Goal: Task Accomplishment & Management: Manage account settings

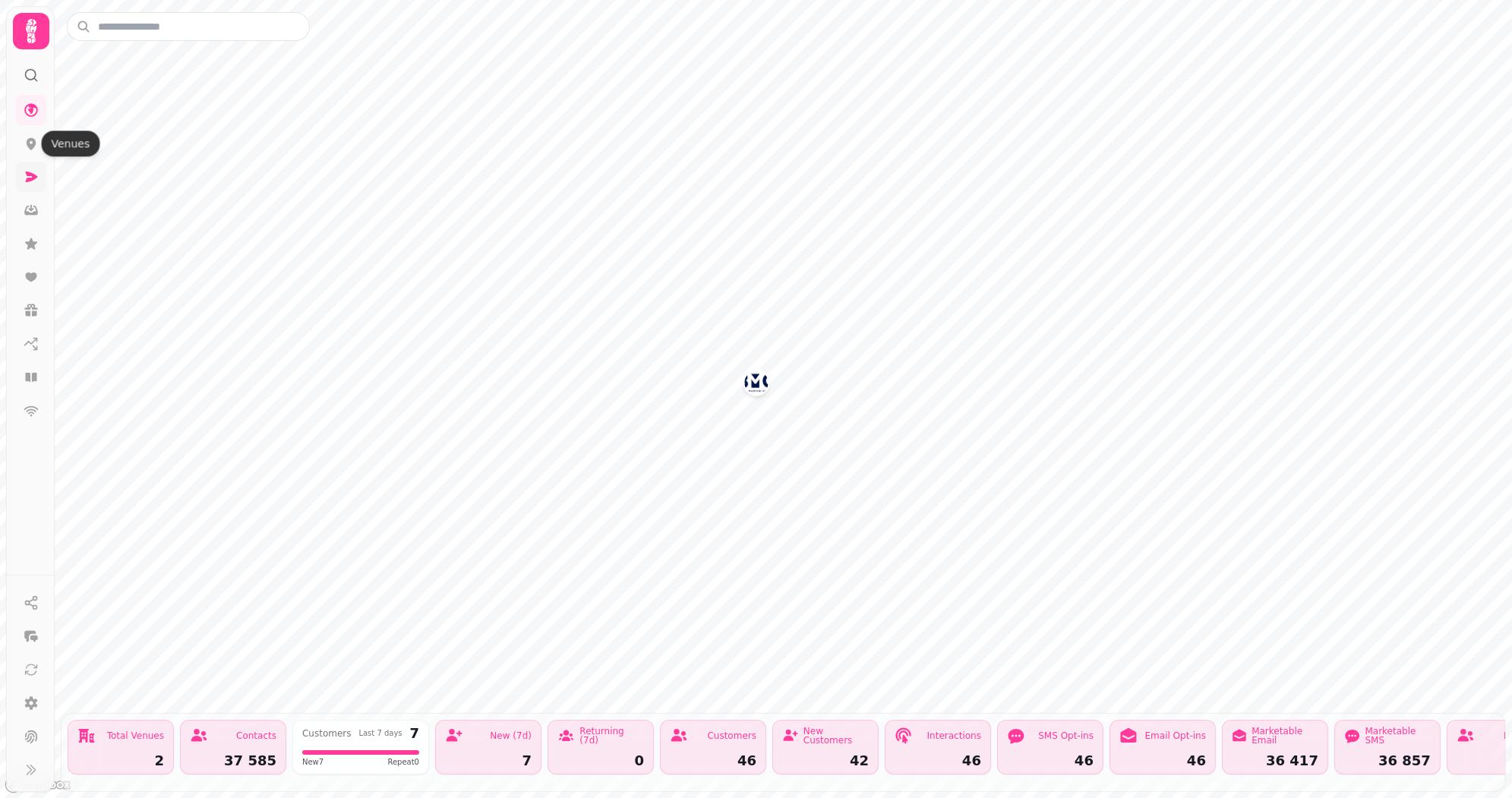
click at [40, 183] on link at bounding box center [31, 177] width 30 height 30
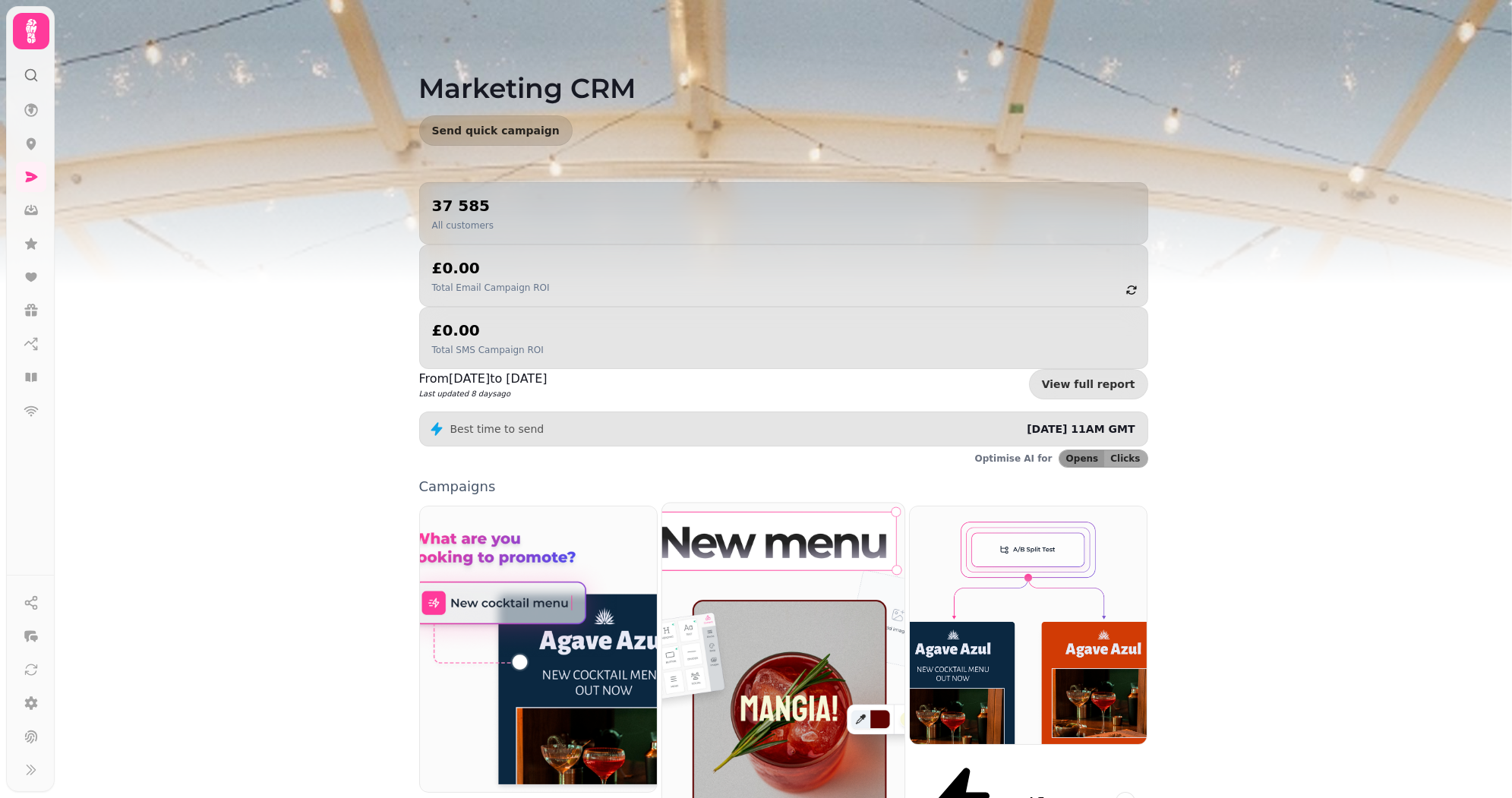
click at [780, 513] on img at bounding box center [783, 654] width 267 height 332
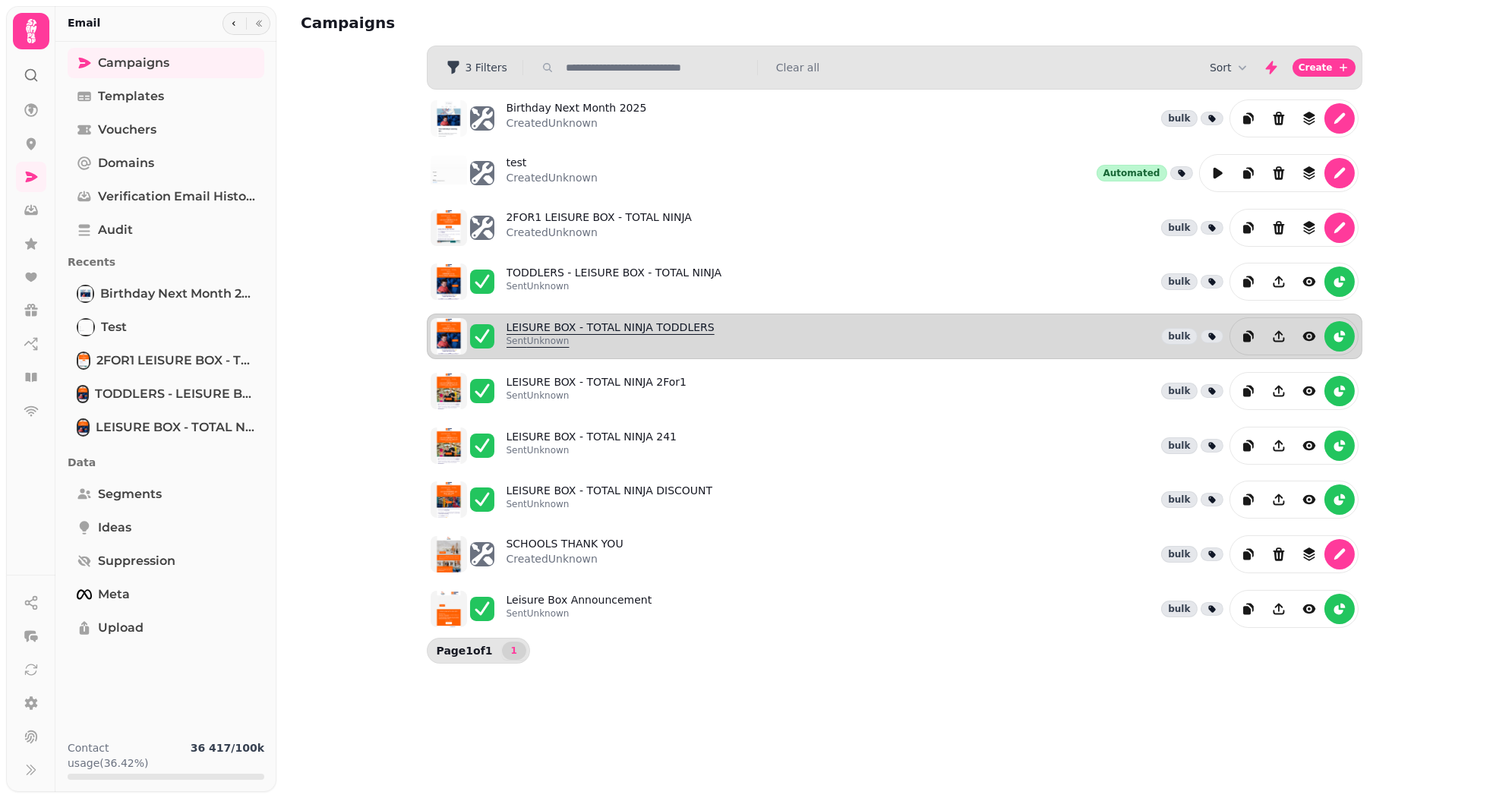
click at [601, 320] on link "LEISURE BOX - TOTAL NINJA TODDLERS Sent Unknown" at bounding box center [610, 337] width 208 height 34
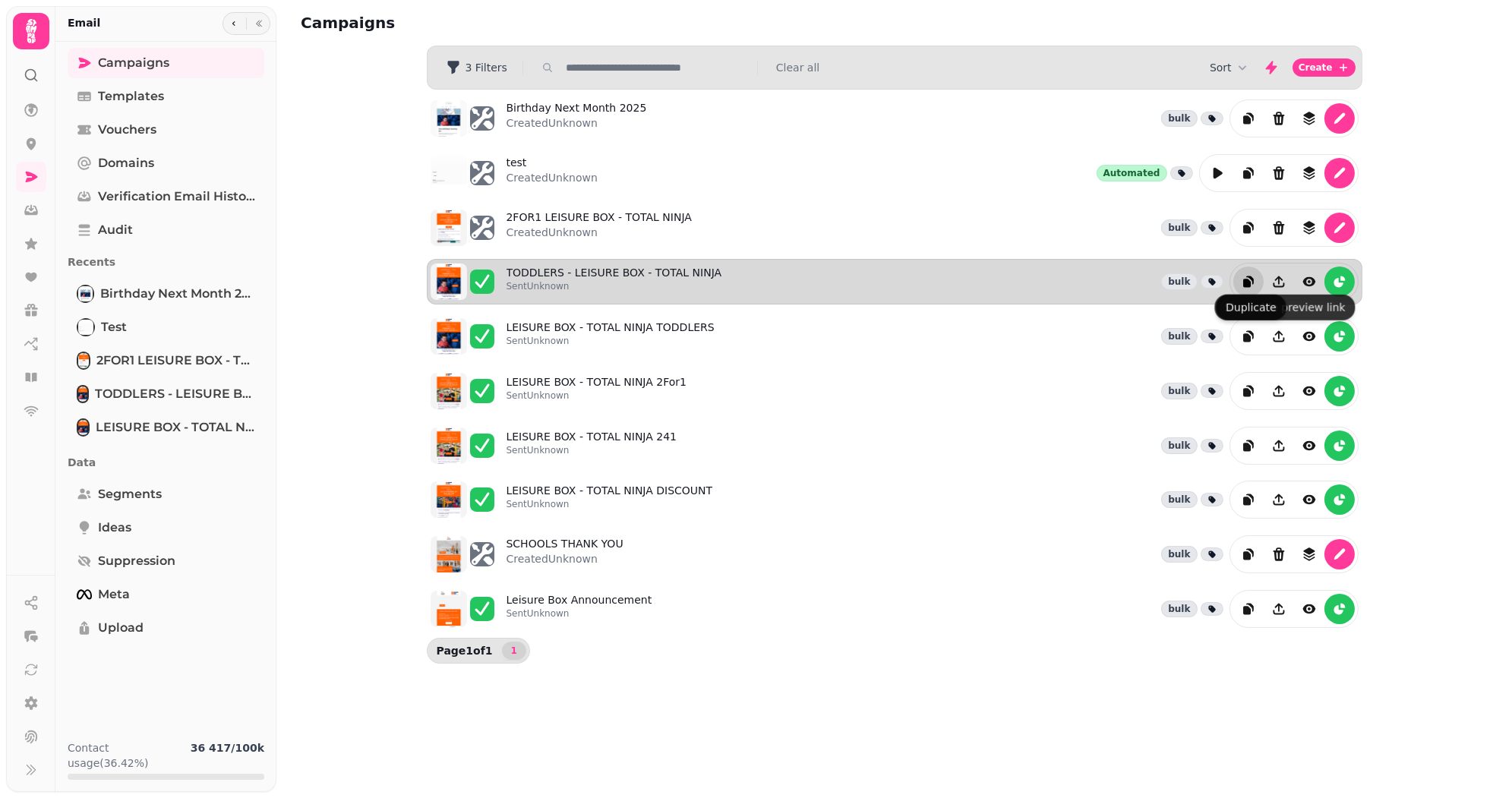
click at [1252, 276] on icon "duplicate" at bounding box center [1248, 280] width 8 height 8
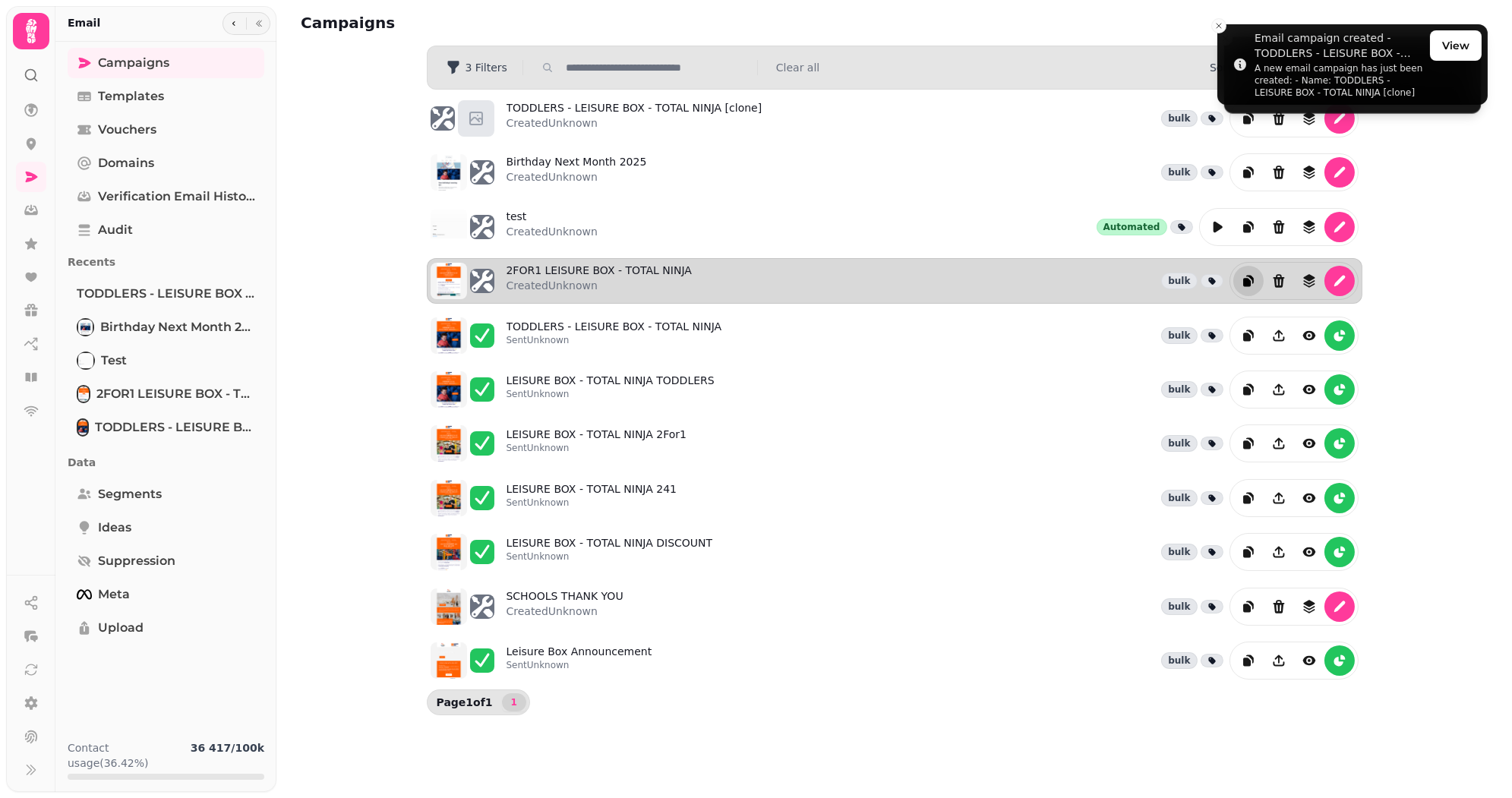
click at [765, 284] on div "2FOR1 LEISURE BOX - TOTAL NINJA Created Unknown bulk" at bounding box center [933, 280] width 852 height 38
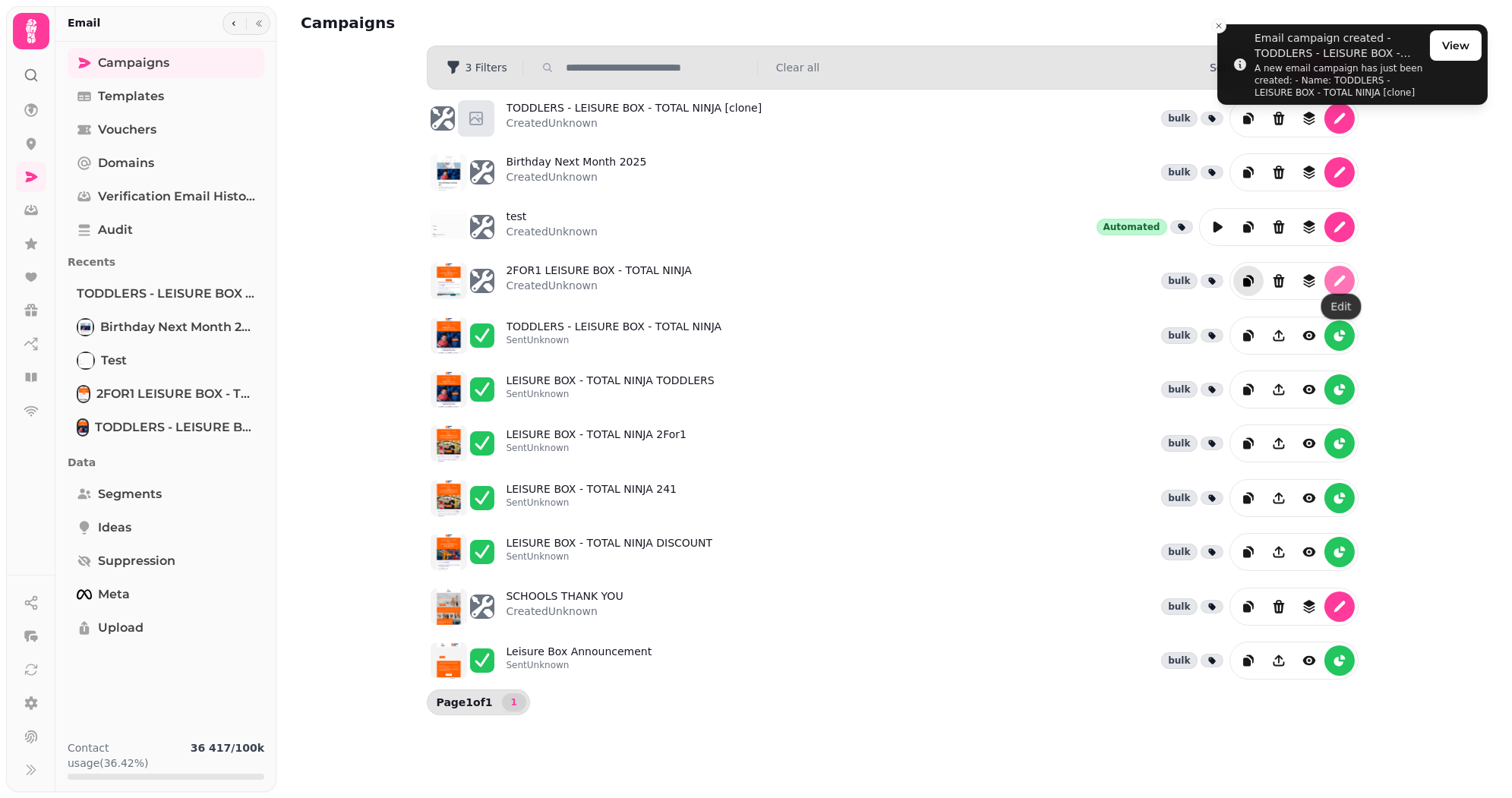
click at [1339, 267] on button "edit" at bounding box center [1339, 281] width 30 height 30
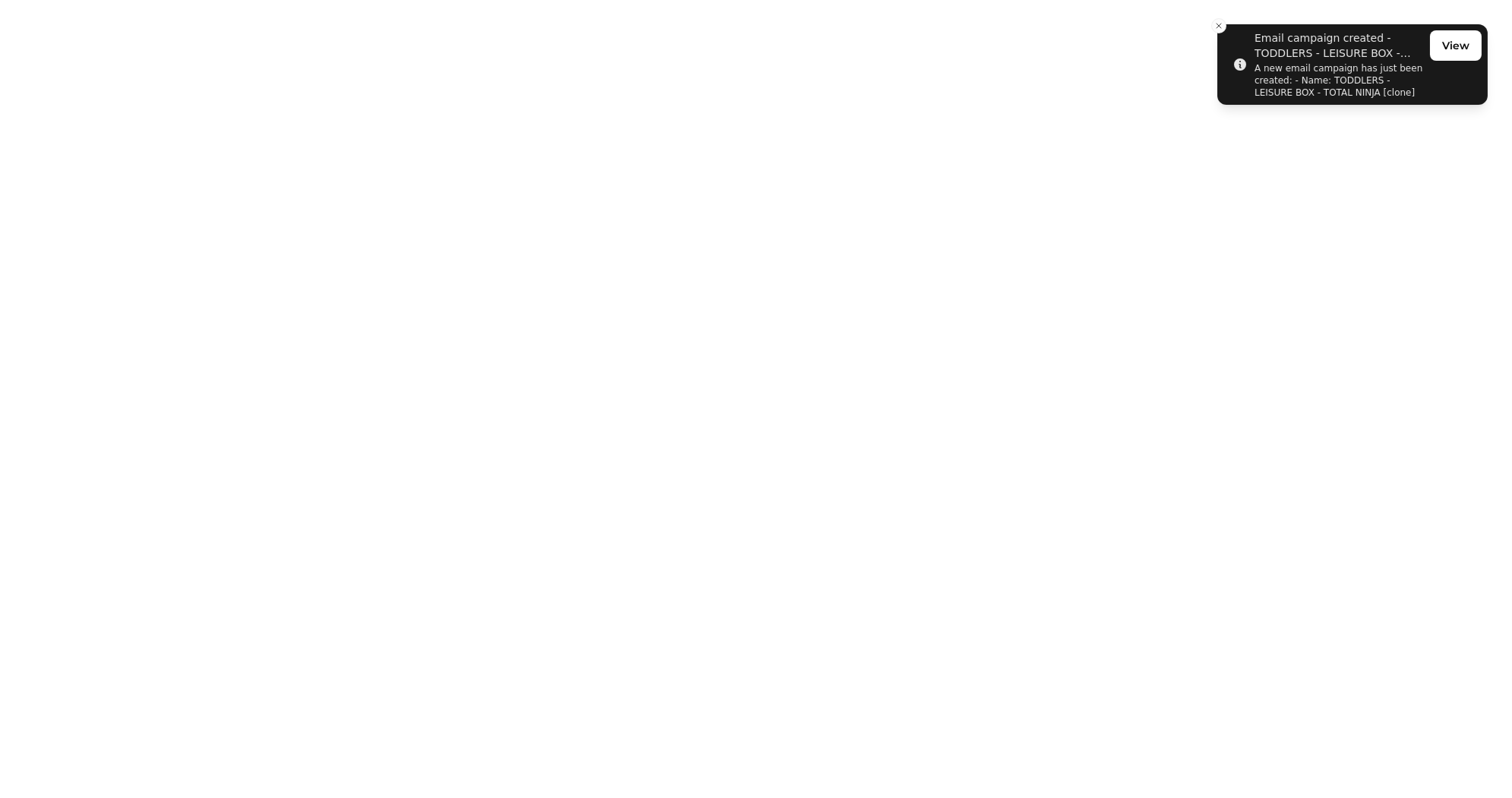
select select "**********"
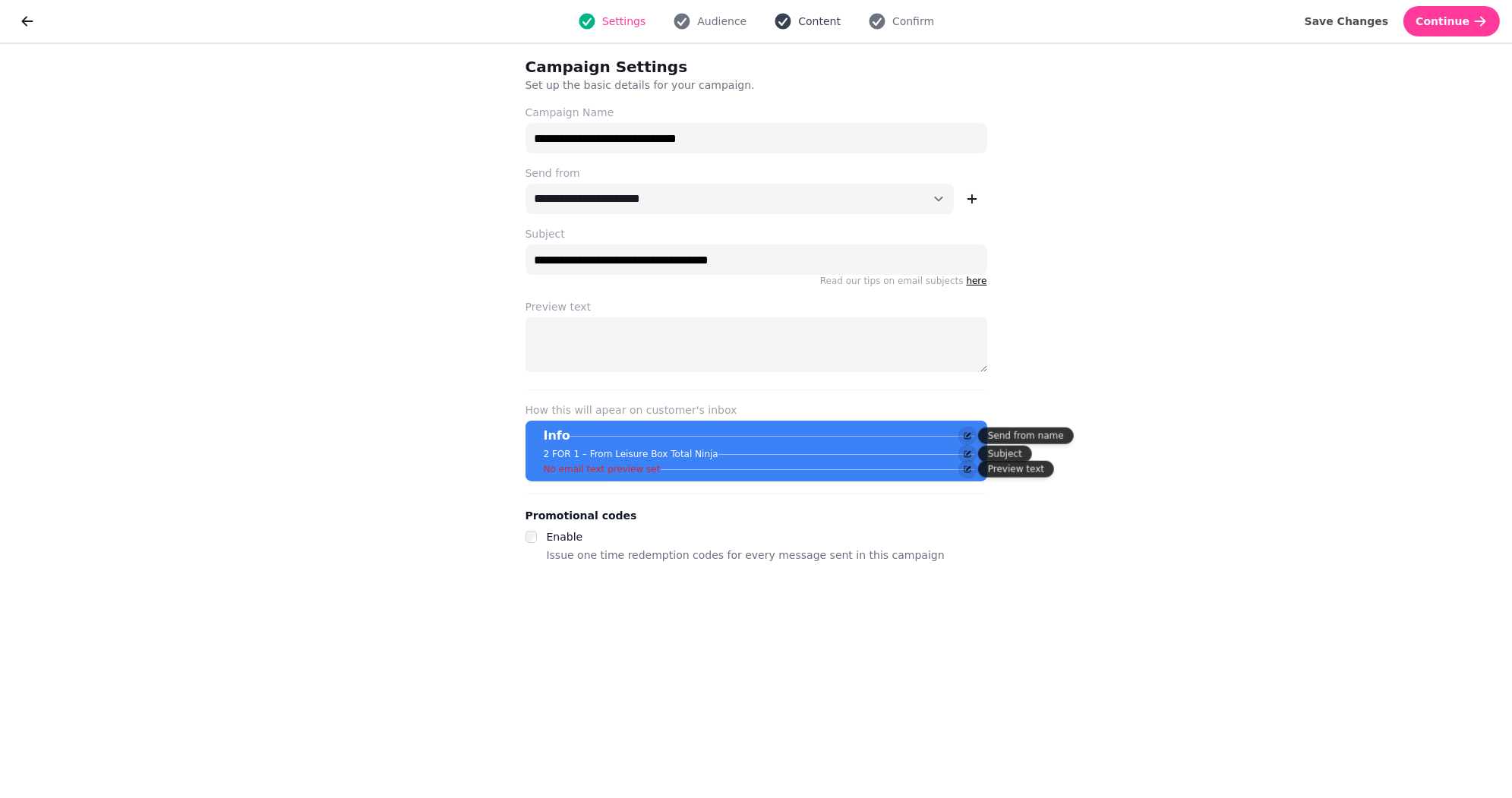
click at [820, 29] on button "Content" at bounding box center [807, 21] width 85 height 19
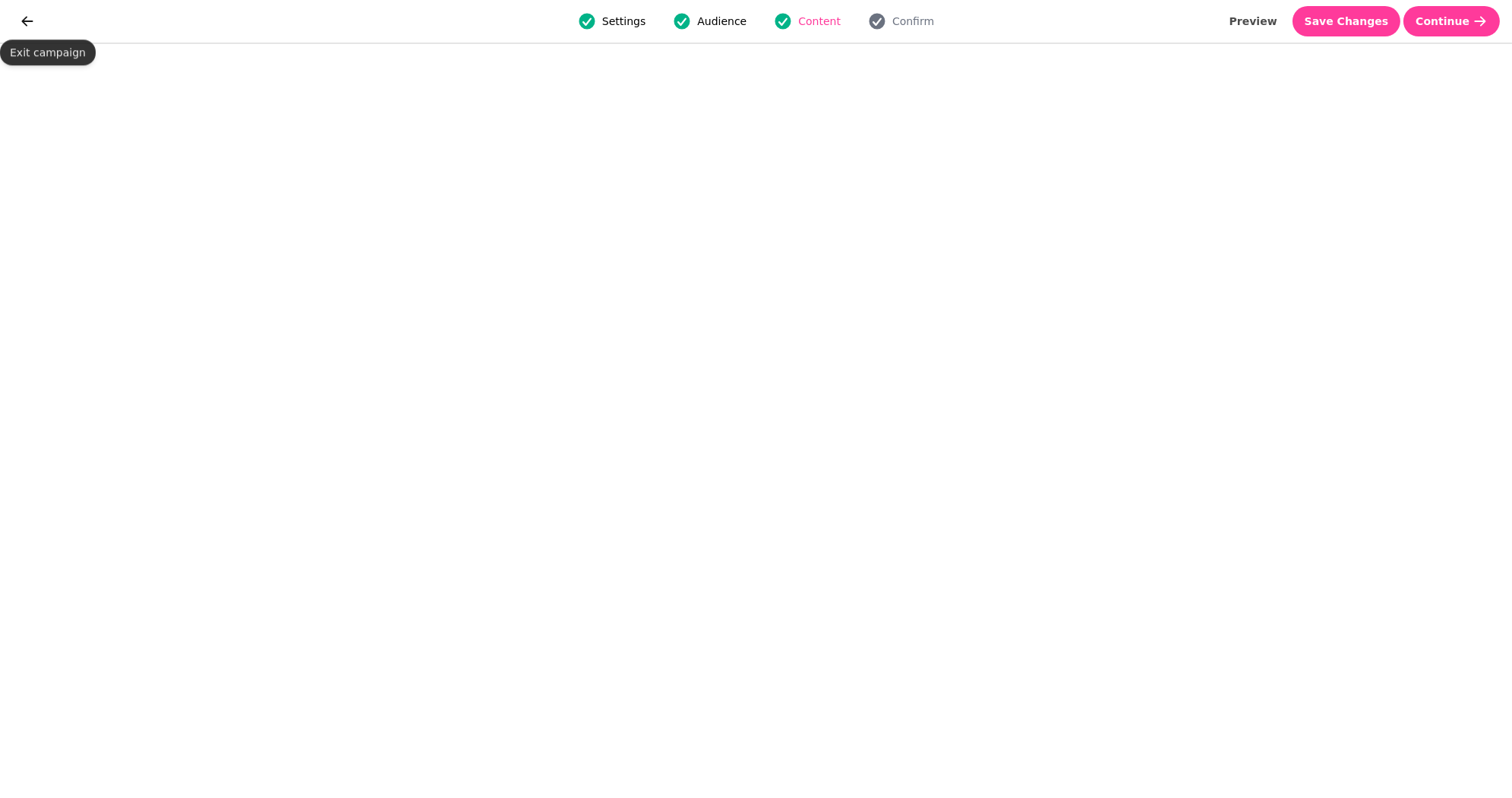
click at [12, 15] on div at bounding box center [30, 21] width 38 height 30
click at [32, 20] on icon "go back" at bounding box center [28, 21] width 12 height 10
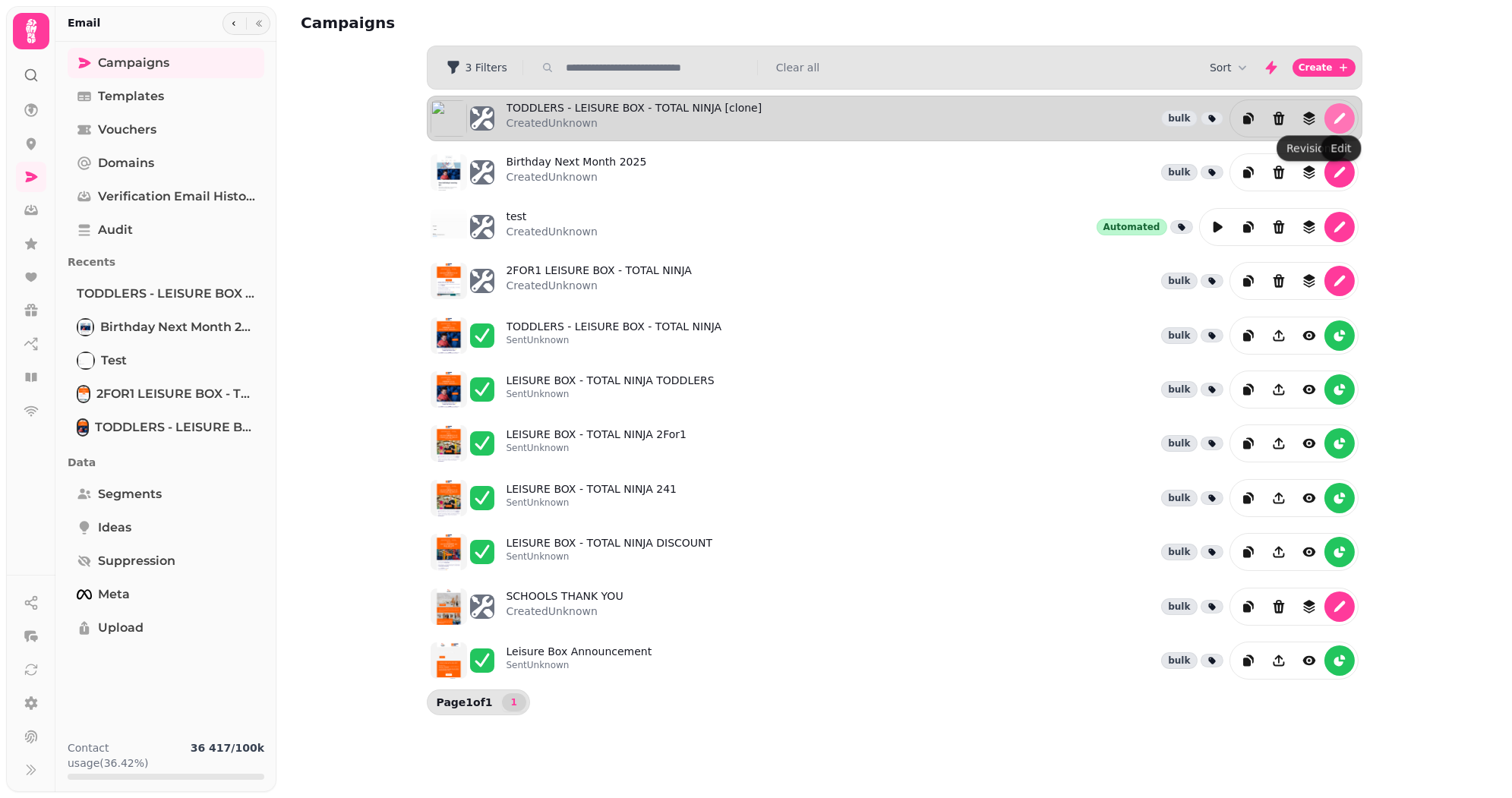
click at [1344, 117] on icon "edit" at bounding box center [1339, 119] width 15 height 15
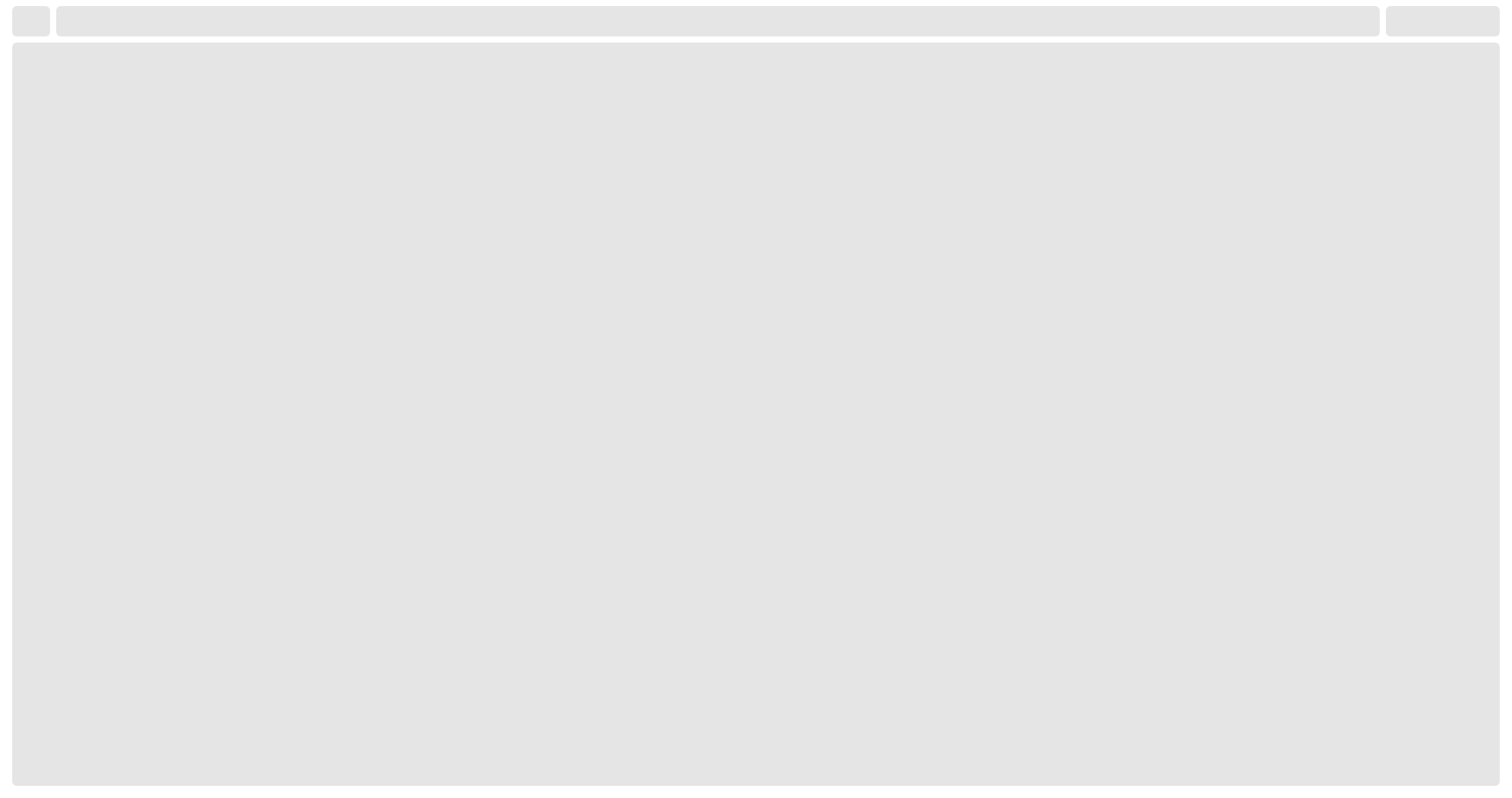
select select "**********"
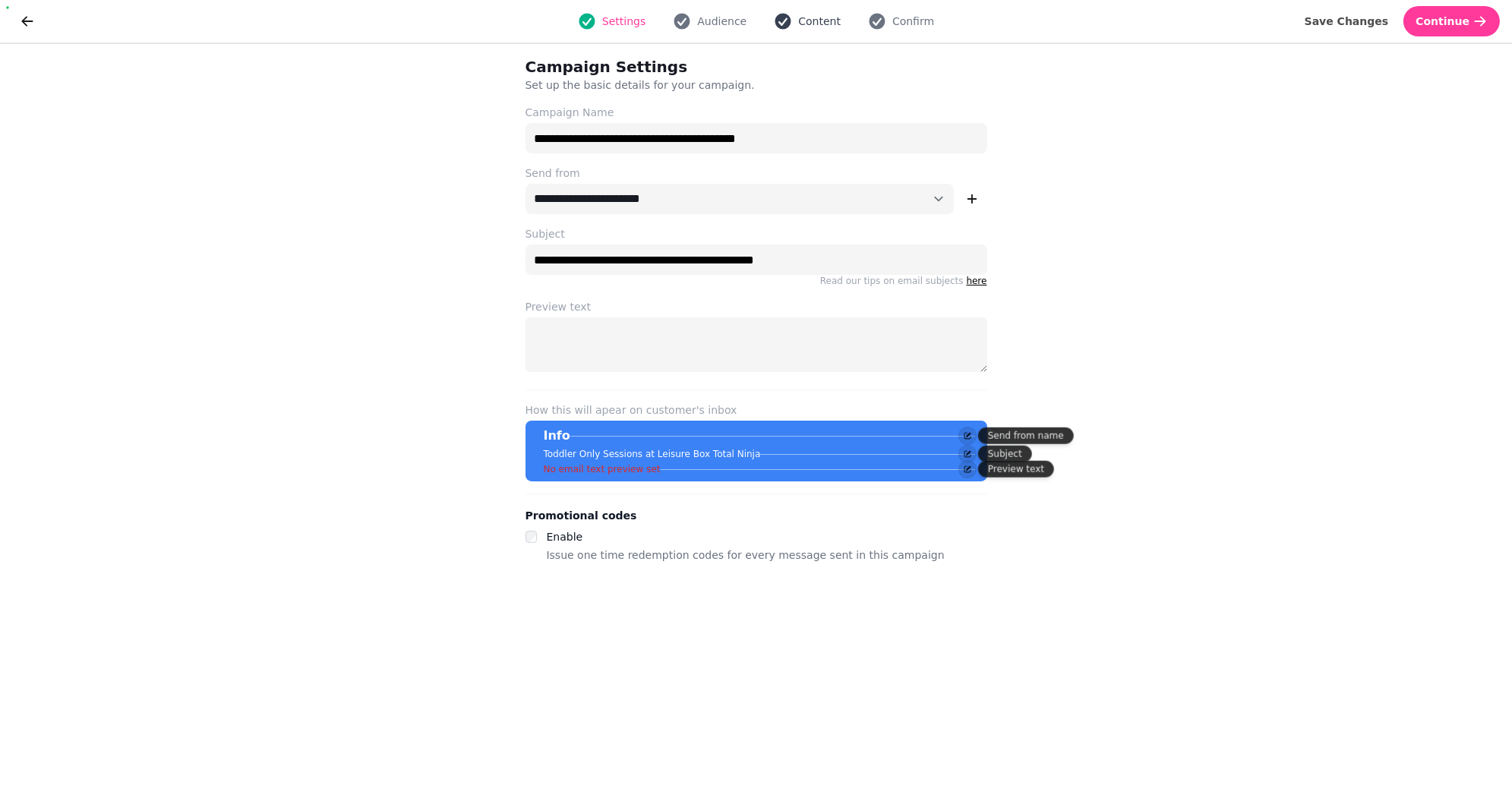
click at [799, 17] on span "Content" at bounding box center [819, 21] width 43 height 15
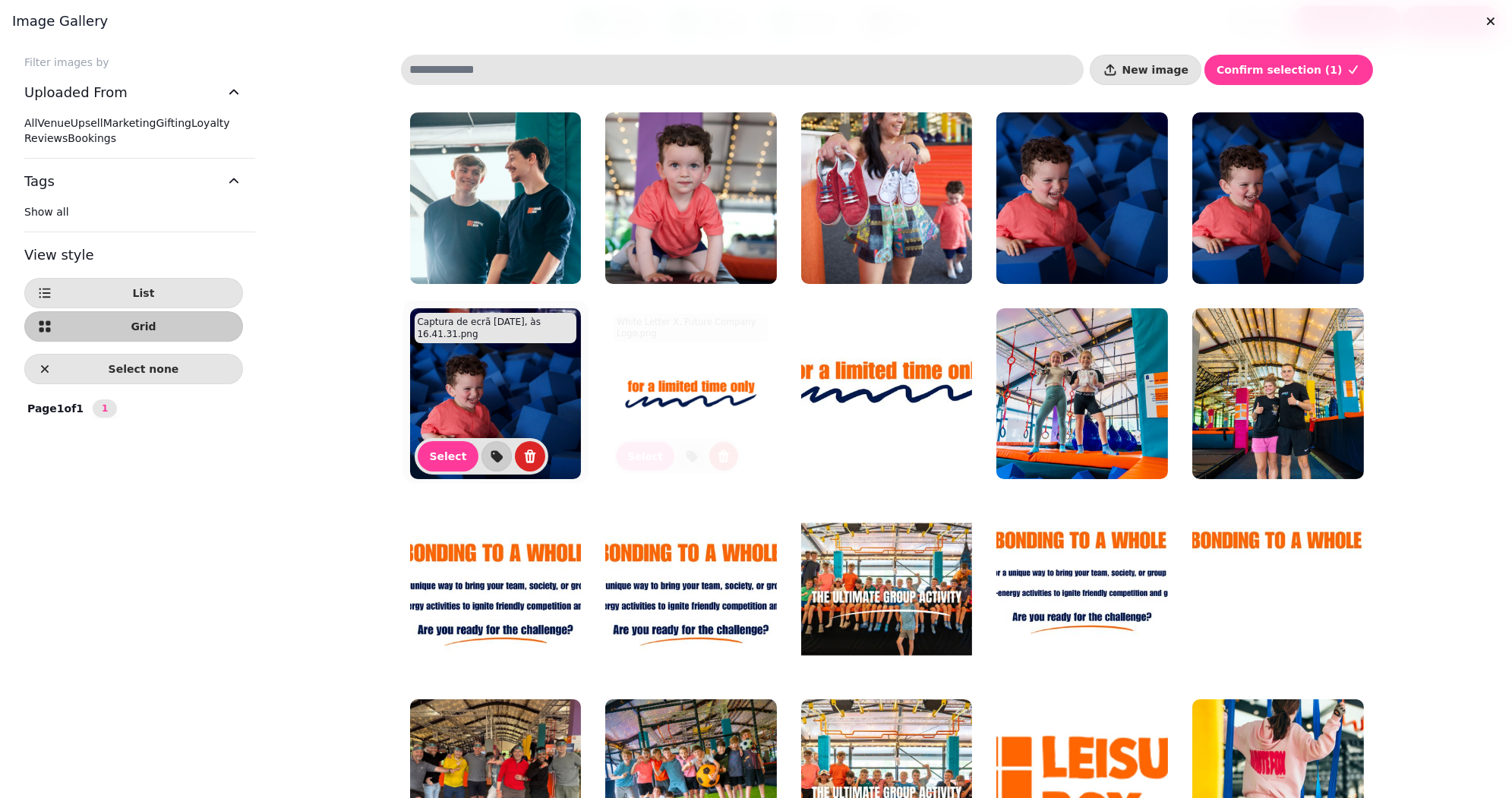
click at [465, 405] on img at bounding box center [496, 394] width 172 height 172
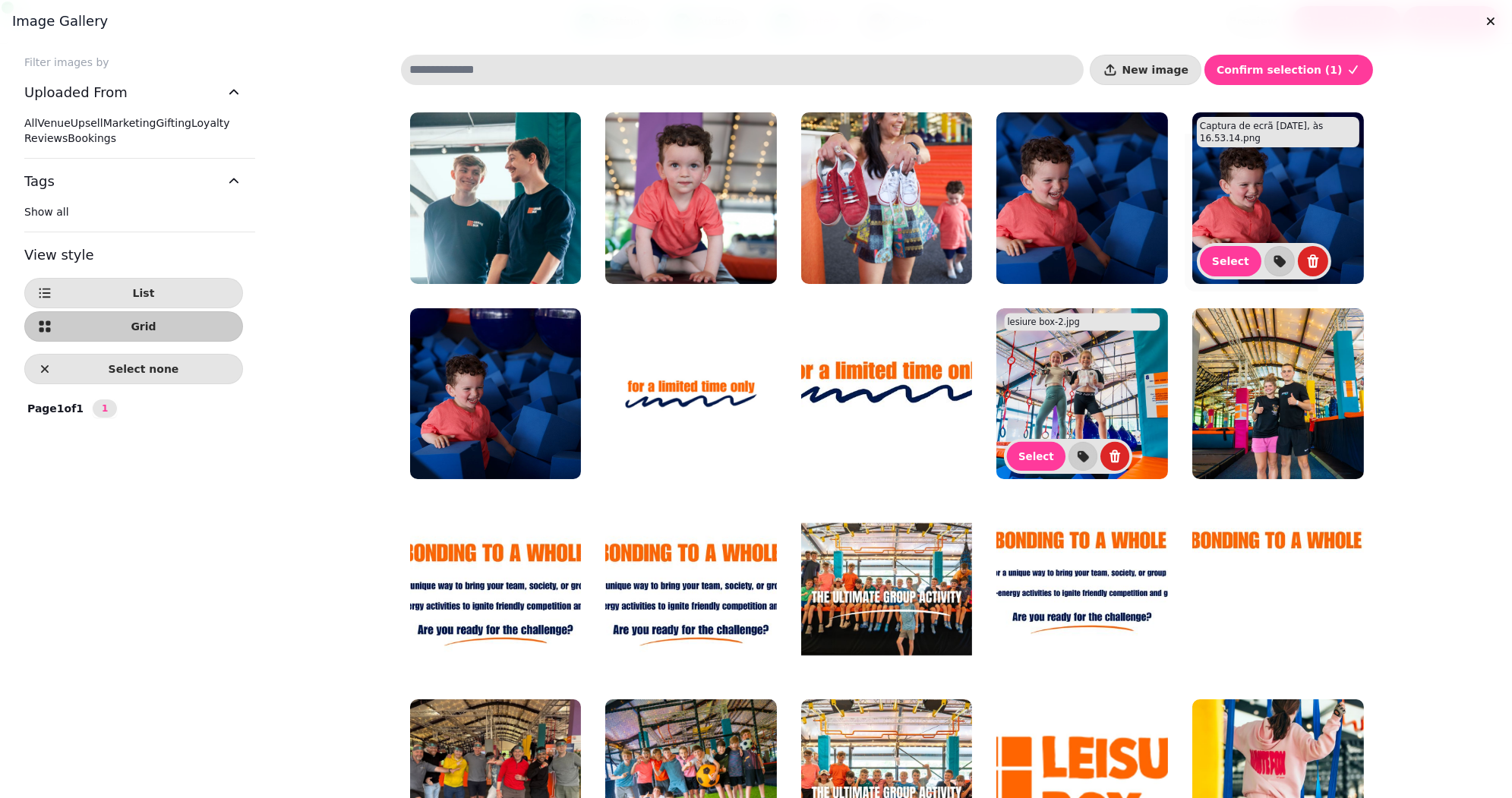
click at [1311, 223] on img at bounding box center [1278, 198] width 172 height 172
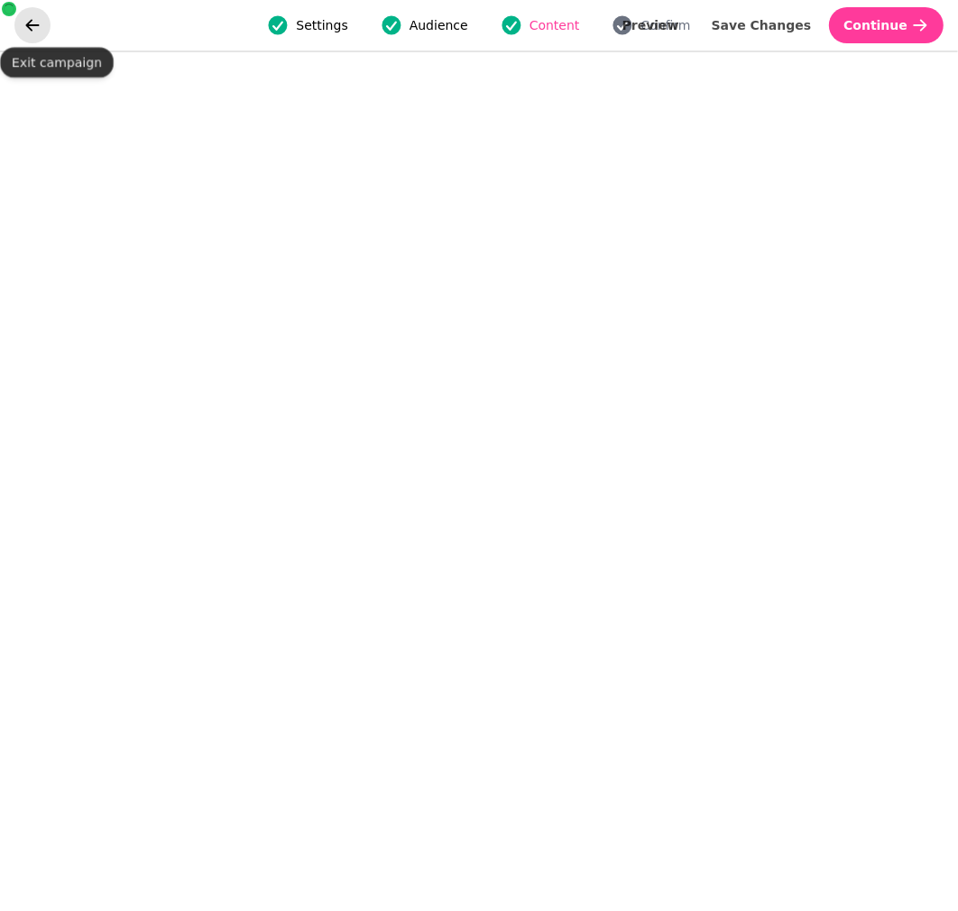
click at [38, 32] on icon "go back" at bounding box center [32, 25] width 18 height 18
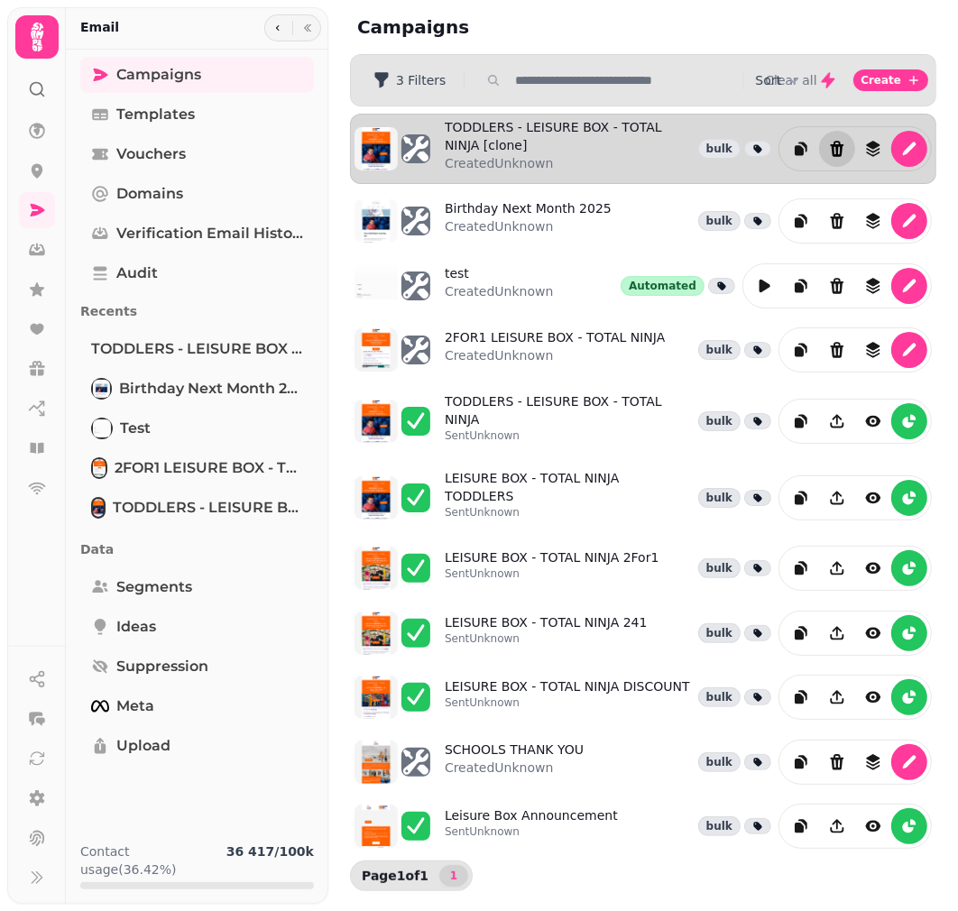
click at [839, 157] on button "Delete" at bounding box center [837, 149] width 36 height 36
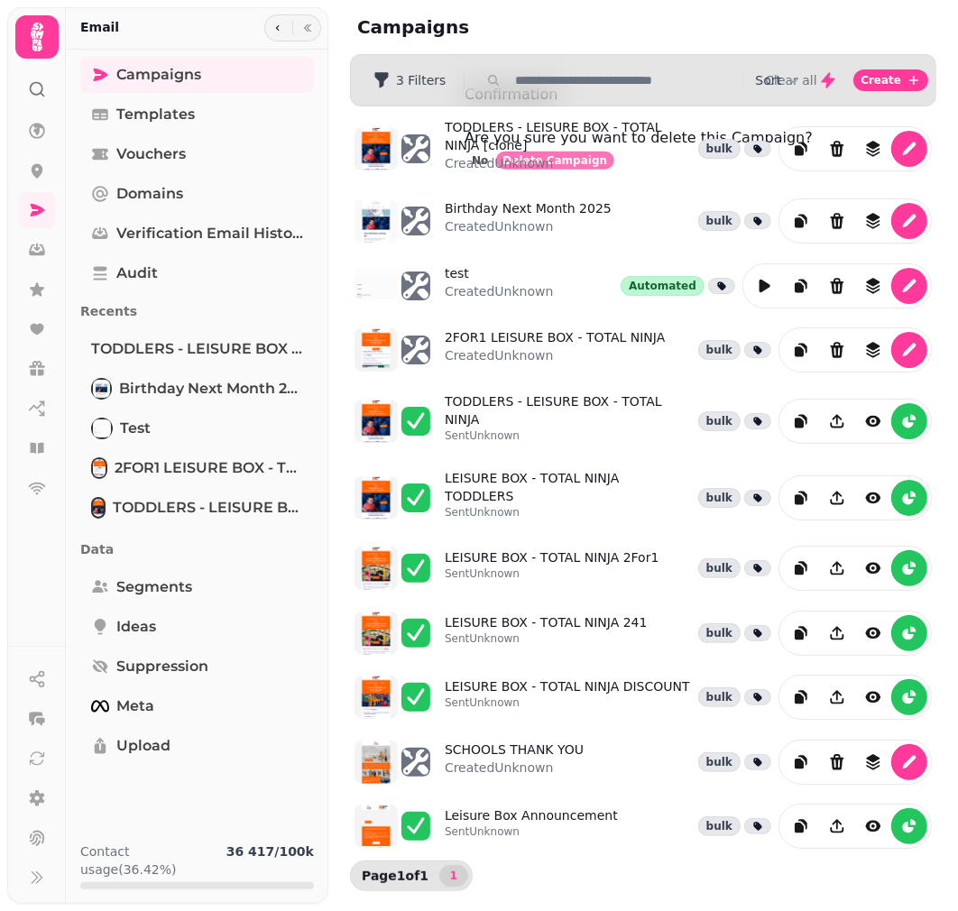
click at [607, 166] on span "Delete Campaign" at bounding box center [554, 160] width 105 height 11
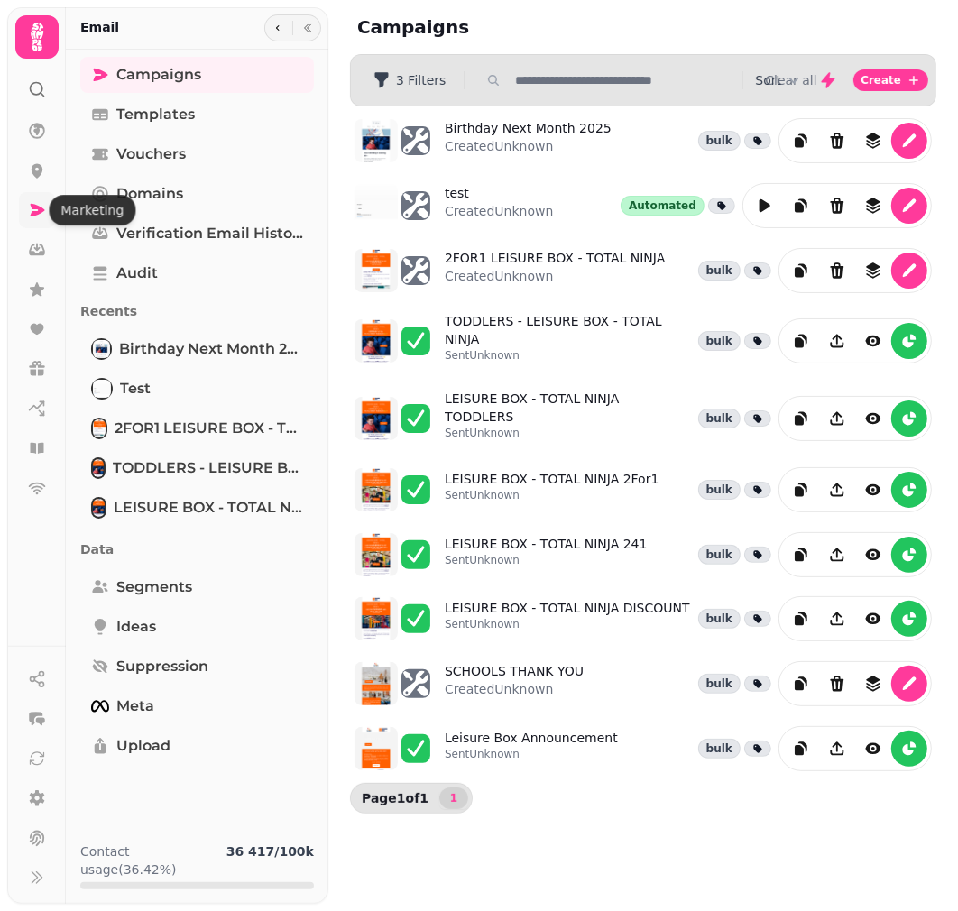
click at [33, 216] on icon at bounding box center [37, 210] width 18 height 18
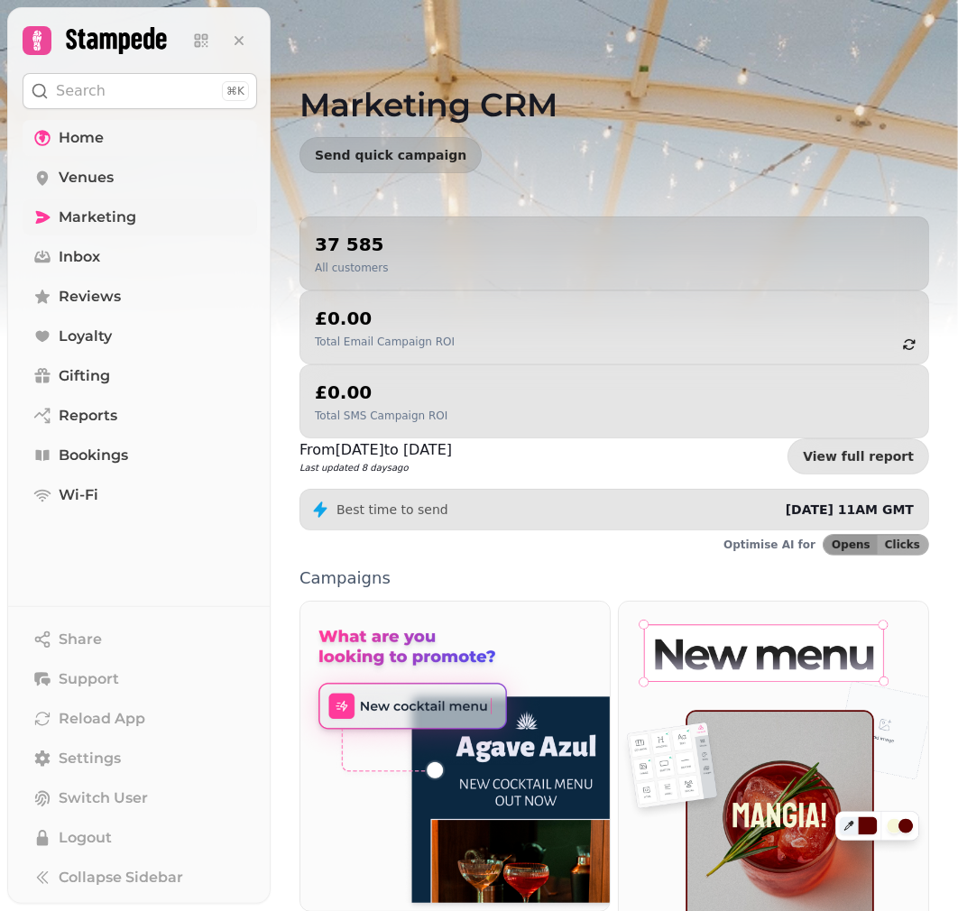
click at [78, 147] on span "Home" at bounding box center [81, 138] width 45 height 22
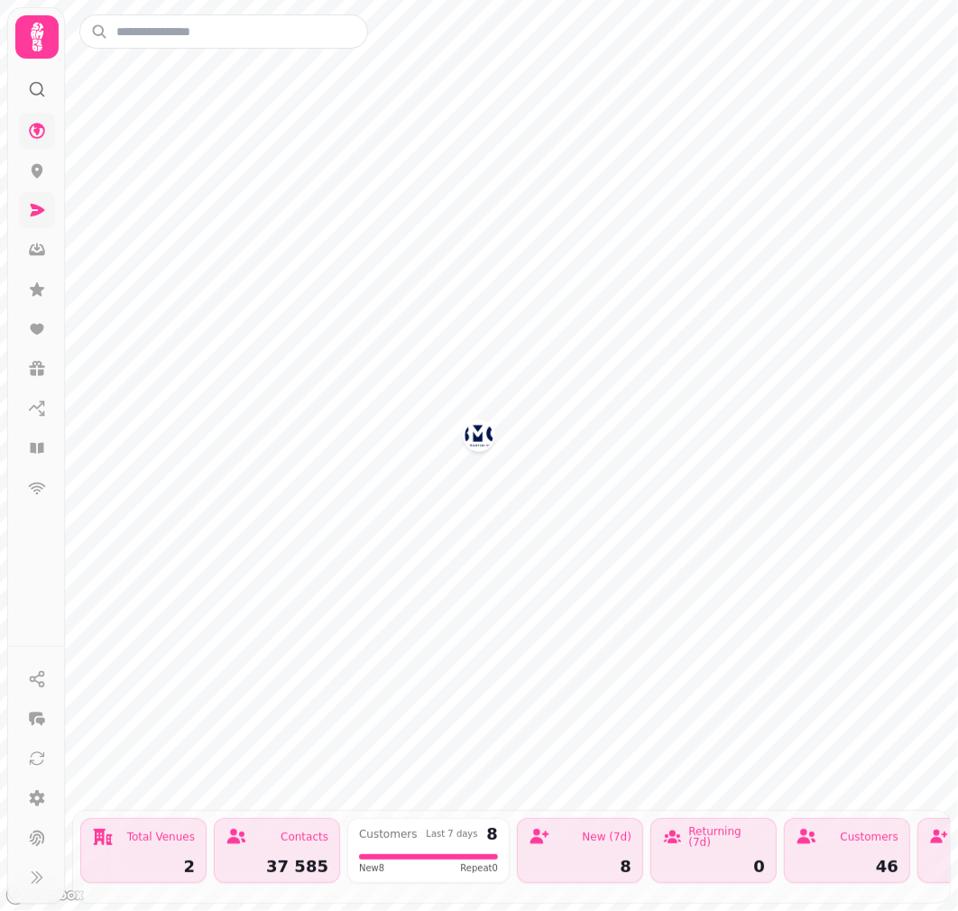
click at [40, 26] on icon at bounding box center [37, 37] width 13 height 29
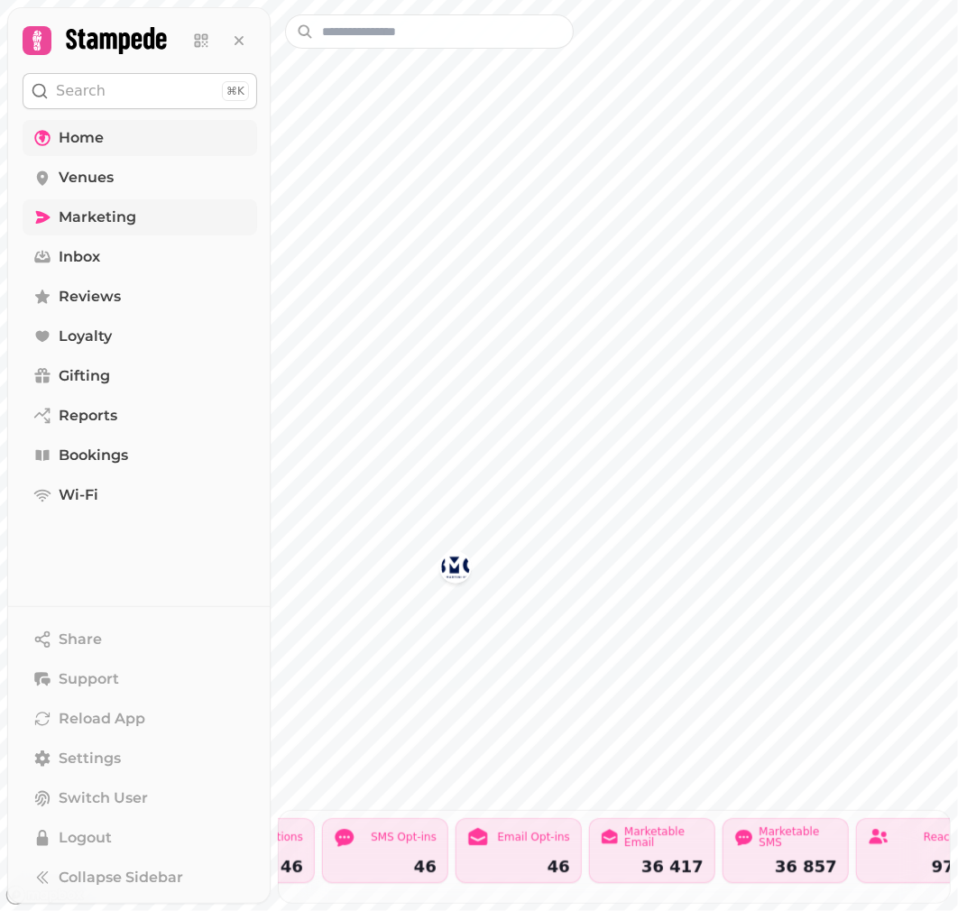
scroll to position [0, 1071]
click at [90, 178] on span "Venues" at bounding box center [86, 178] width 55 height 22
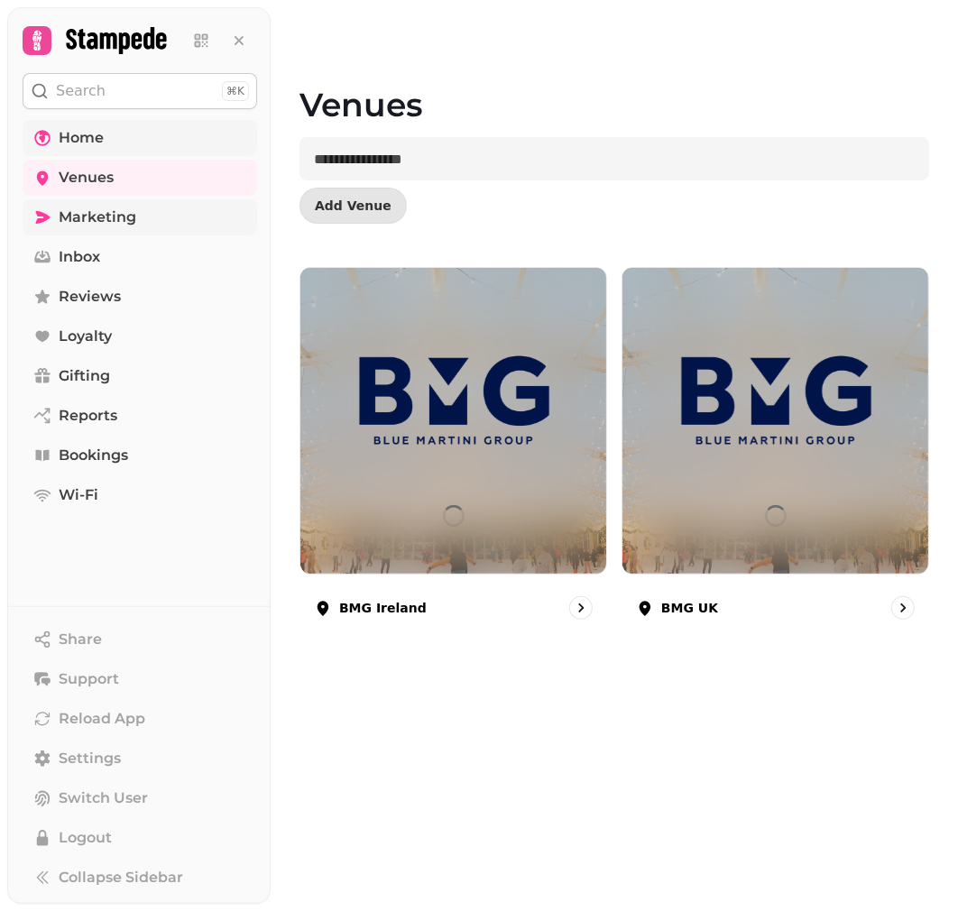
click at [106, 197] on nav "Home Venues Marketing Inbox Reviews Loyalty Gifting Reports Bookings Wi-Fi" at bounding box center [139, 316] width 263 height 393
click at [111, 231] on link "Marketing" at bounding box center [140, 217] width 235 height 36
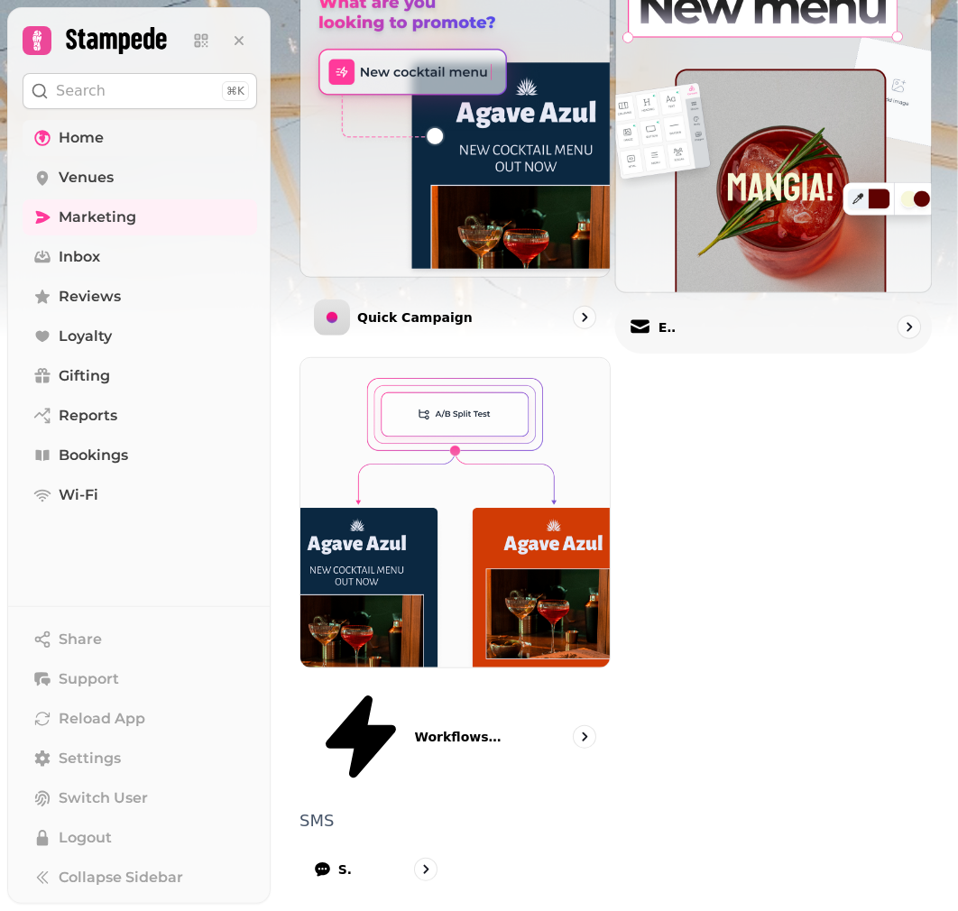
scroll to position [658, 0]
